Goal: Communication & Community: Answer question/provide support

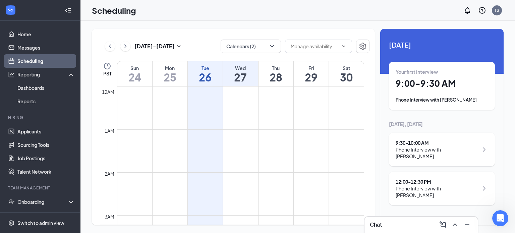
scroll to position [330, 0]
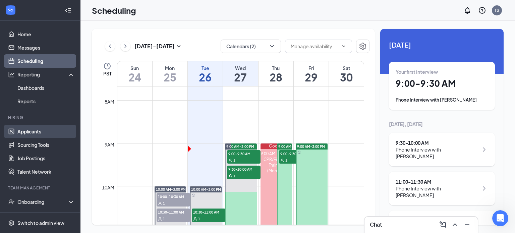
click at [34, 131] on link "Applicants" at bounding box center [45, 131] width 57 height 13
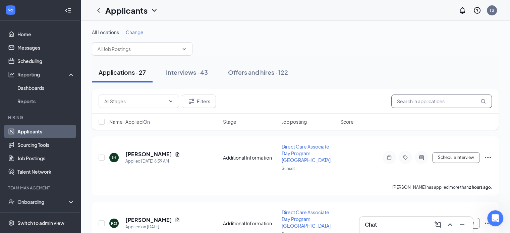
click at [438, 103] on input "text" at bounding box center [441, 101] width 101 height 13
type input "tanisha"
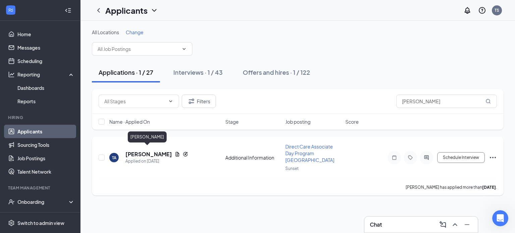
click at [142, 151] on h5 "Tanisha Arline" at bounding box center [148, 154] width 47 height 7
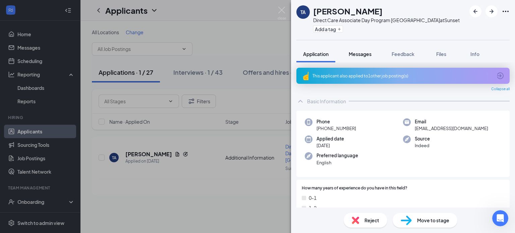
click at [361, 53] on span "Messages" at bounding box center [360, 54] width 23 height 6
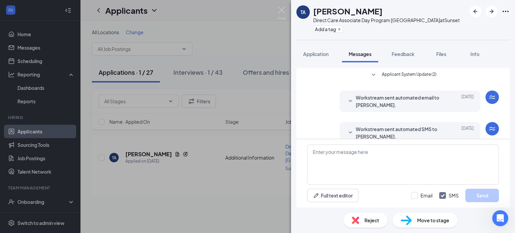
click at [510, 11] on div "TA Tanisha Arline Direct Care Associate Day Program NV at Sunset Add a tag" at bounding box center [403, 20] width 224 height 40
click at [508, 10] on icon "Ellipses" at bounding box center [506, 11] width 8 height 8
click at [472, 27] on link "View full application" at bounding box center [469, 26] width 72 height 7
click at [182, 31] on div "TA Tanisha Arline Direct Care Associate Day Program NV at Sunset Add a tag Appl…" at bounding box center [257, 116] width 515 height 233
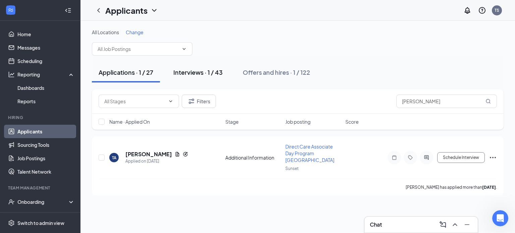
click at [184, 64] on button "Interviews · 1 / 43" at bounding box center [198, 72] width 63 height 20
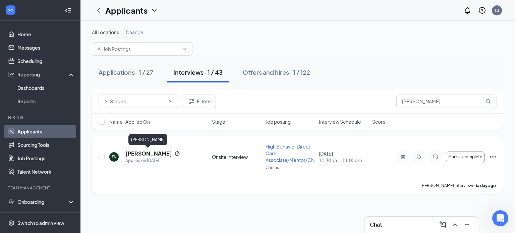
click at [150, 153] on h5 "[PERSON_NAME]" at bounding box center [148, 153] width 47 height 7
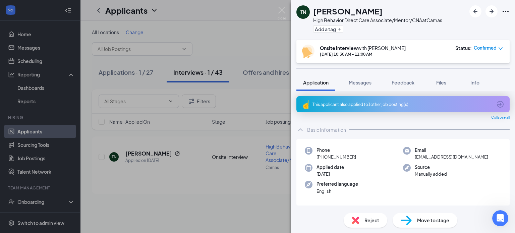
click at [510, 11] on div "TN Tanisha Nicholas High Behavior Direct Care Associate/Mentor/CNA at Camas Add…" at bounding box center [403, 20] width 224 height 40
click at [507, 10] on icon "Ellipses" at bounding box center [506, 11] width 8 height 8
click at [479, 24] on link "View full application" at bounding box center [469, 26] width 72 height 7
click at [283, 9] on img at bounding box center [282, 13] width 8 height 13
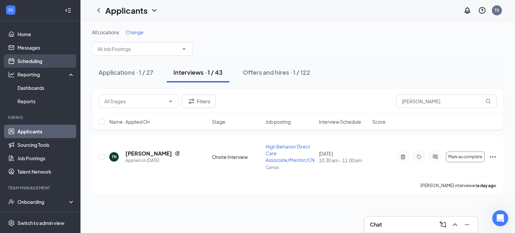
click at [42, 60] on link "Scheduling" at bounding box center [45, 60] width 57 height 13
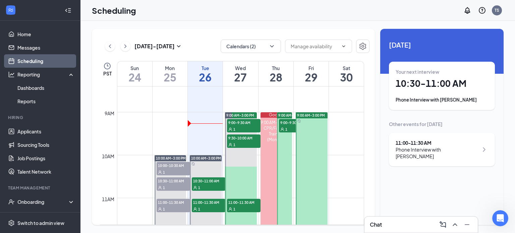
scroll to position [354, 0]
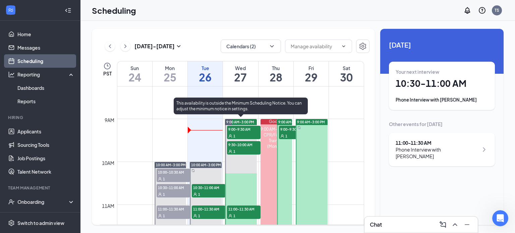
click at [241, 129] on span "9:00-9:30 AM" at bounding box center [244, 129] width 34 height 7
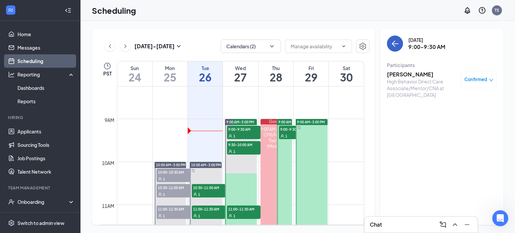
click at [396, 43] on icon "ArrowLeft" at bounding box center [395, 44] width 8 height 8
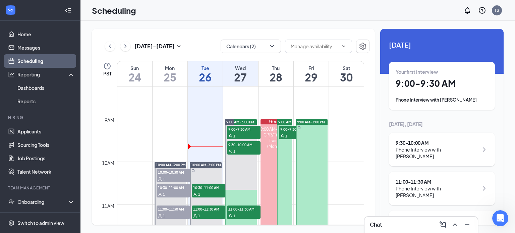
click at [245, 32] on div "Aug 24 - Aug 30 Calendars (2) PST Sun 24 Mon 25 Tue 26 Wed 27 Thu 28 Fri 29 Sat…" at bounding box center [233, 127] width 283 height 196
click at [264, 50] on button "Calendars (2)" at bounding box center [251, 46] width 60 height 13
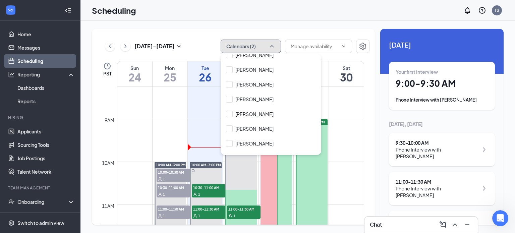
scroll to position [84, 0]
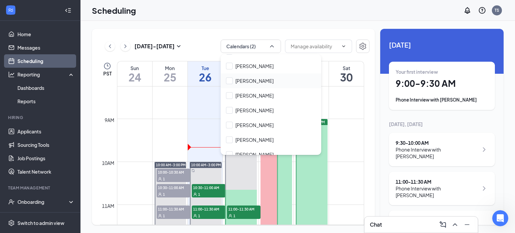
click at [281, 85] on div "Cassandra Espinoza" at bounding box center [271, 80] width 101 height 15
click at [274, 83] on input "Cassandra Espinoza" at bounding box center [250, 80] width 48 height 7
checkbox input "false"
click at [301, 27] on div "Aug 24 - Aug 30 Calendars (2) PST Sun 24 Mon 25 Tue 26 Wed 27 Thu 28 Fri 29 Sat…" at bounding box center [297, 127] width 434 height 212
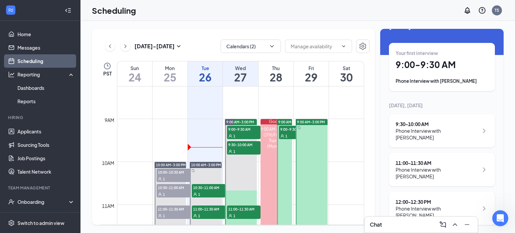
scroll to position [30, 0]
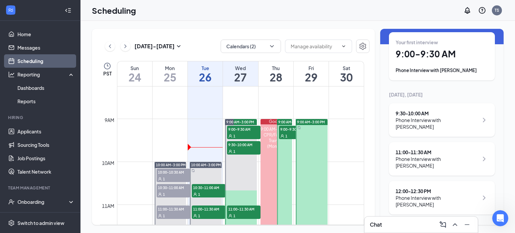
click at [206, 75] on h1 "26" at bounding box center [205, 76] width 35 height 11
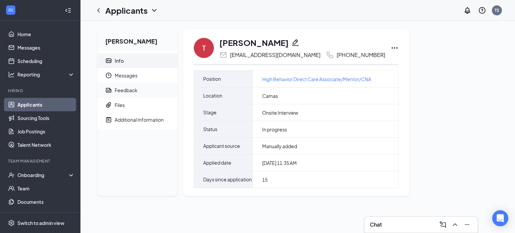
click at [139, 86] on span "Feedback" at bounding box center [144, 90] width 58 height 15
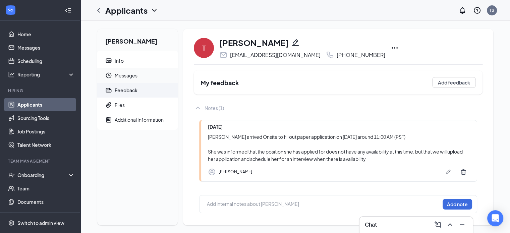
click at [141, 77] on span "Messages" at bounding box center [144, 75] width 58 height 15
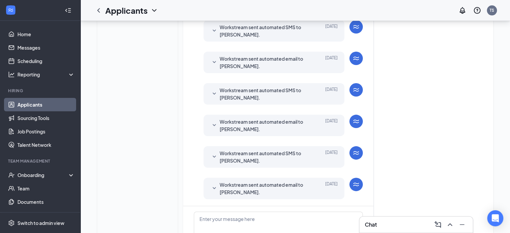
scroll to position [234, 0]
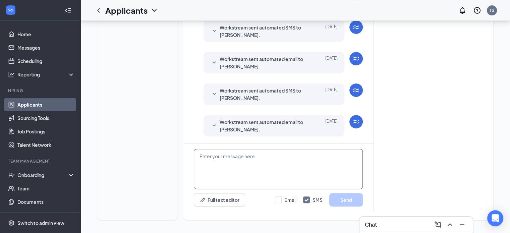
click at [287, 174] on textarea at bounding box center [278, 169] width 169 height 40
paste textarea "the Administrative Assistant for Redhead Supports at the [US_STATE] location."
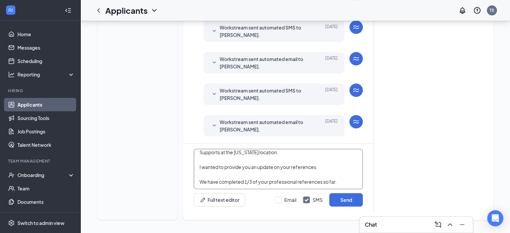
scroll to position [36, 0]
click at [339, 171] on textarea "Hello [PERSON_NAME], This is [PERSON_NAME], the Administrative Assistant for Re…" at bounding box center [278, 169] width 169 height 40
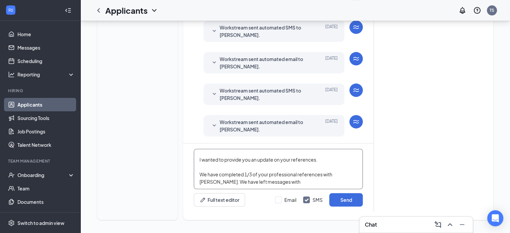
click at [217, 178] on textarea "Hello [PERSON_NAME], This is [PERSON_NAME], the Administrative Assistant for Re…" at bounding box center [278, 169] width 169 height 40
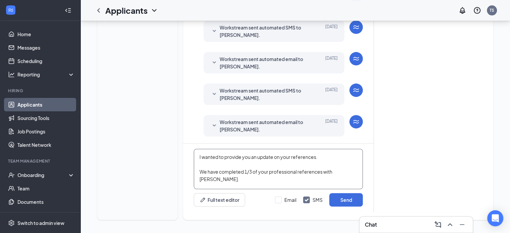
scroll to position [44, 0]
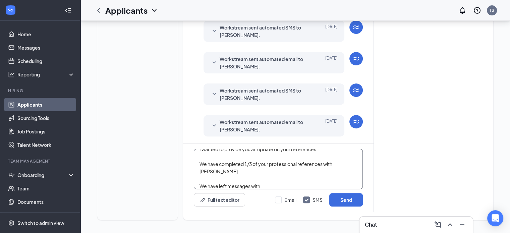
click at [308, 184] on textarea "Hello [PERSON_NAME], This is [PERSON_NAME], the Administrative Assistant for Re…" at bounding box center [278, 169] width 169 height 40
paste textarea "[PERSON_NAME]"
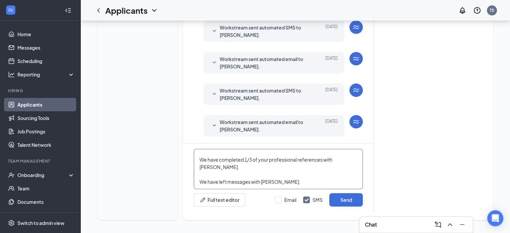
scroll to position [59, 0]
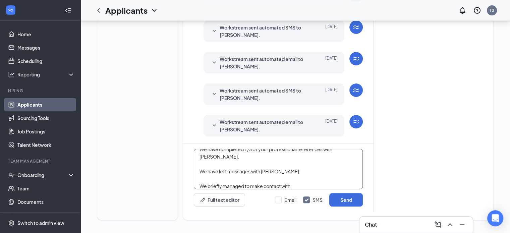
paste textarea "[PERSON_NAME]"
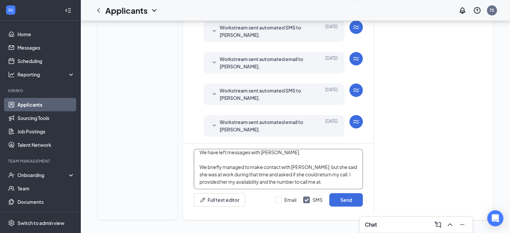
scroll to position [95, 0]
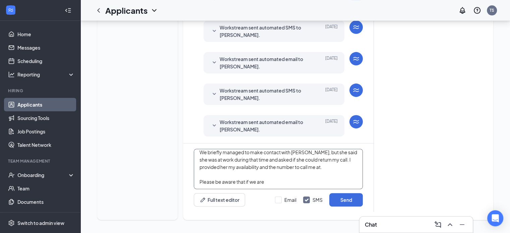
click at [272, 183] on textarea "Hello [PERSON_NAME], This is [PERSON_NAME], the Administrative Assistant for Re…" at bounding box center [278, 169] width 169 height 40
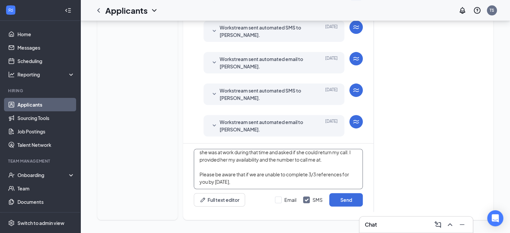
click at [267, 186] on textarea "Hello [PERSON_NAME], This is [PERSON_NAME], the Administrative Assistant for Re…" at bounding box center [278, 169] width 169 height 40
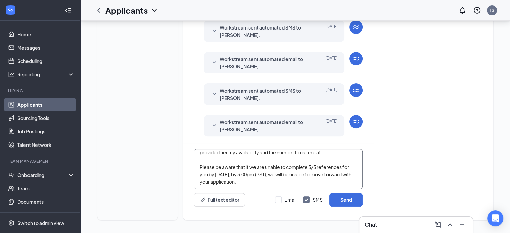
scroll to position [125, 0]
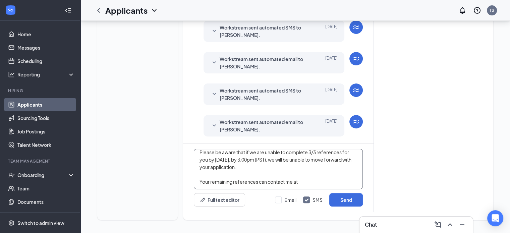
paste textarea "[DATE]-[DATE], 8:00am - 3:00pm (PST)"
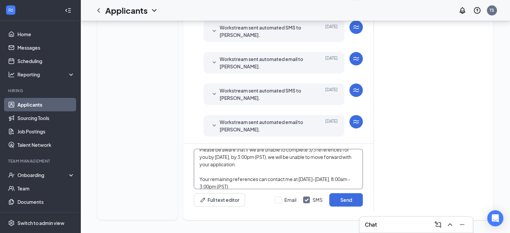
scroll to position [132, 0]
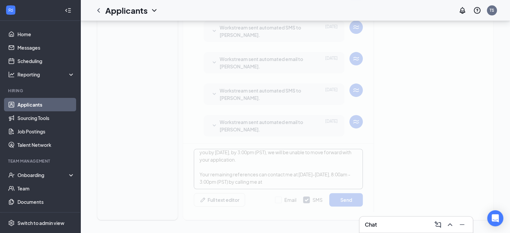
paste textarea "702.207.2879"
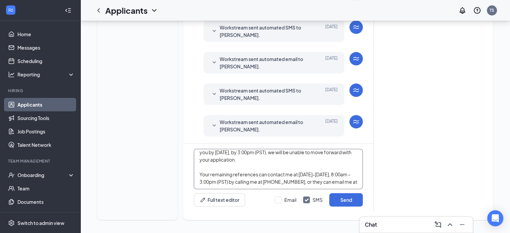
paste textarea "[EMAIL_ADDRESS][DOMAIN_NAME]"
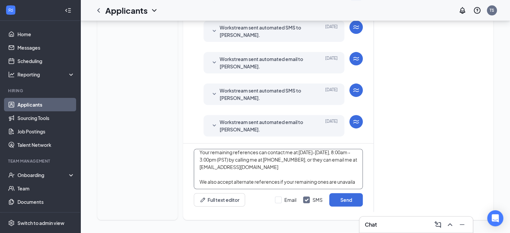
scroll to position [162, 0]
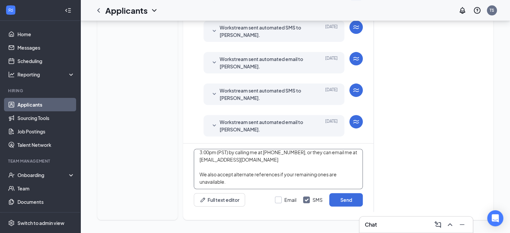
type textarea "Hello [PERSON_NAME], This is [PERSON_NAME], the Administrative Assistant for Re…"
click at [278, 199] on input "Email" at bounding box center [285, 199] width 21 height 7
checkbox input "true"
click at [248, 186] on textarea "Hello [PERSON_NAME], This is [PERSON_NAME], the Administrative Assistant for Re…" at bounding box center [278, 169] width 169 height 40
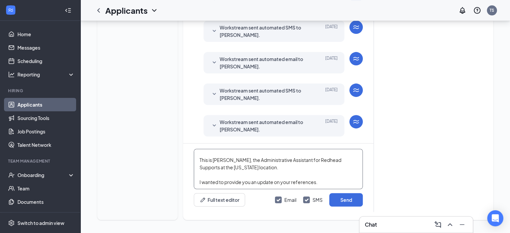
scroll to position [4, 0]
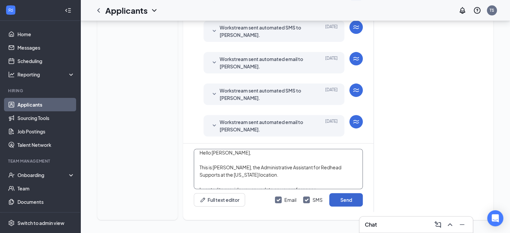
type textarea "Hello [PERSON_NAME], This is [PERSON_NAME], the Administrative Assistant for Re…"
click at [357, 202] on button "Send" at bounding box center [346, 199] width 34 height 13
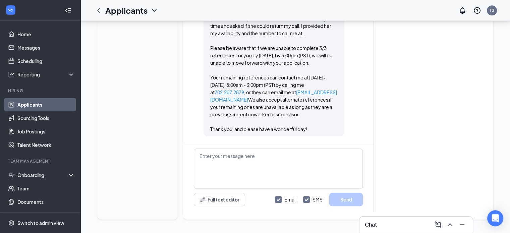
scroll to position [777, 0]
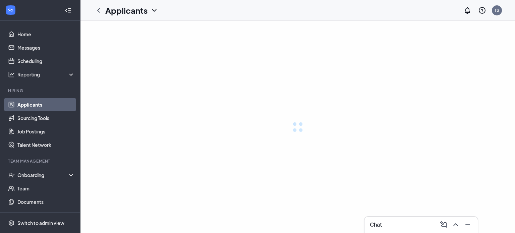
click at [304, 138] on div at bounding box center [297, 127] width 434 height 212
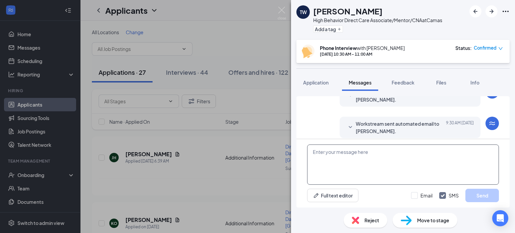
click at [364, 162] on textarea at bounding box center [403, 164] width 192 height 40
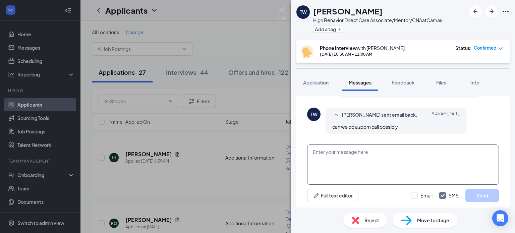
scroll to position [286, 0]
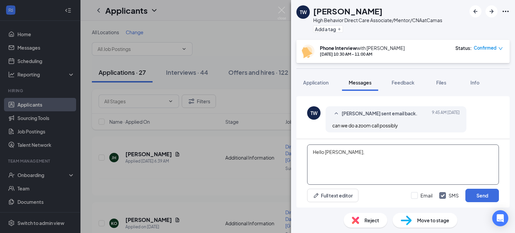
paste textarea "My name is [PERSON_NAME]. I am the Administrative Assistant for Redhead Support…"
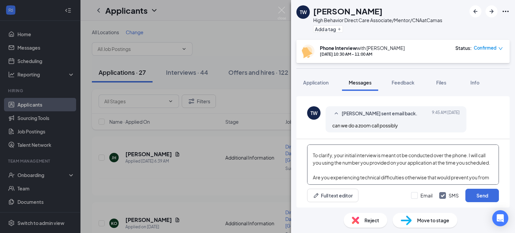
scroll to position [59, 0]
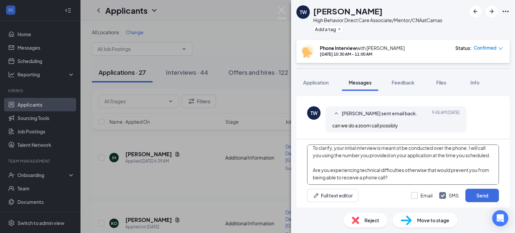
type textarea "Hello [PERSON_NAME], My name is [GEOGRAPHIC_DATA]. I am the Administrative Assi…"
click at [418, 194] on input "Email" at bounding box center [421, 195] width 21 height 7
checkbox input "true"
click at [485, 199] on button "Send" at bounding box center [482, 195] width 34 height 13
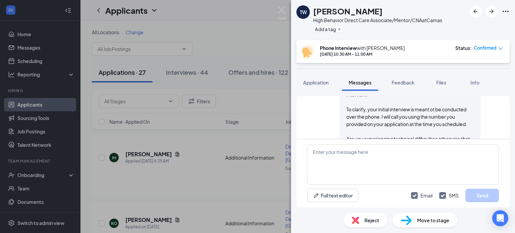
scroll to position [824, 0]
